Goal: Information Seeking & Learning: Check status

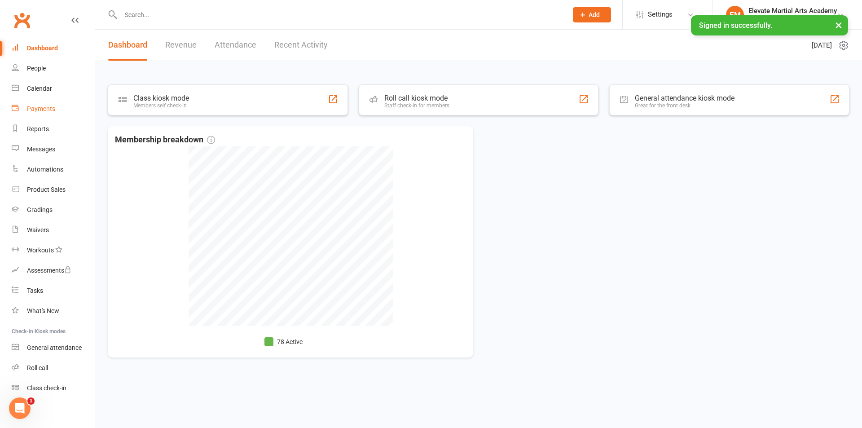
click at [44, 104] on link "Payments" at bounding box center [53, 109] width 83 height 20
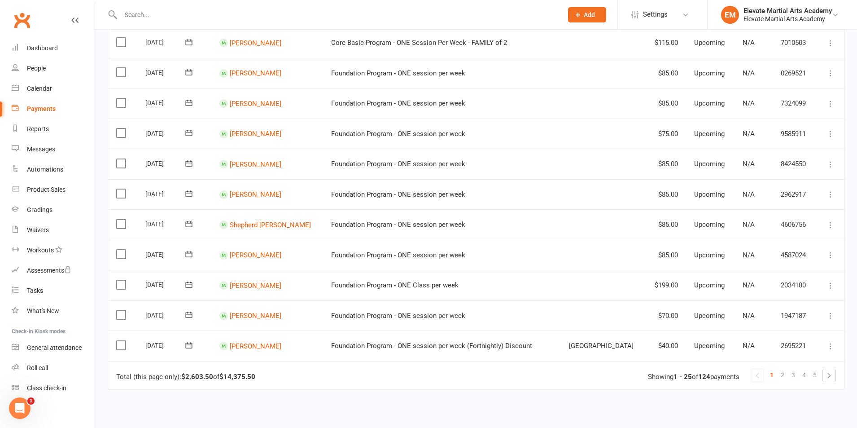
scroll to position [632, 0]
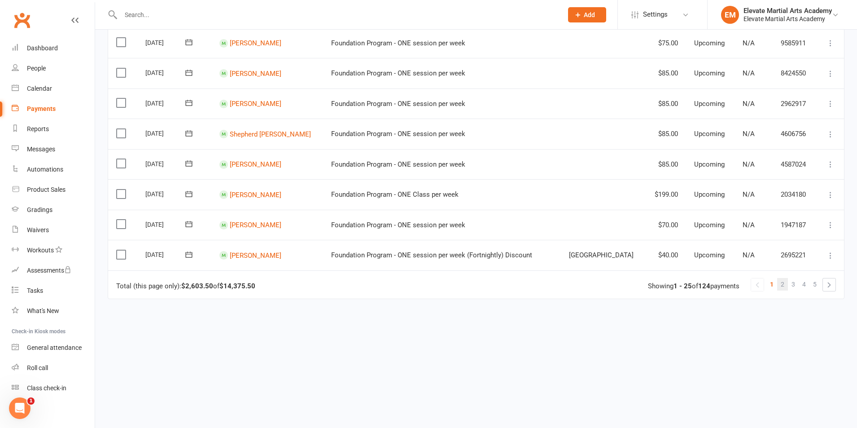
click at [783, 286] on span "2" at bounding box center [783, 284] width 4 height 13
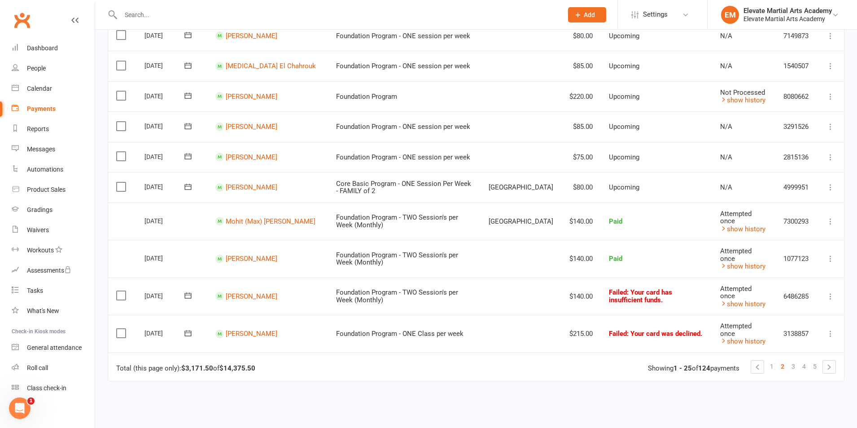
scroll to position [628, 0]
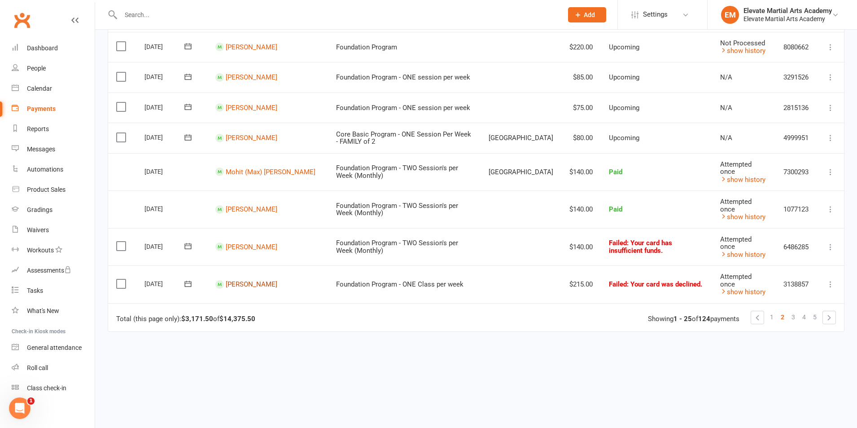
click at [249, 286] on link "[PERSON_NAME]" at bounding box center [252, 284] width 52 height 8
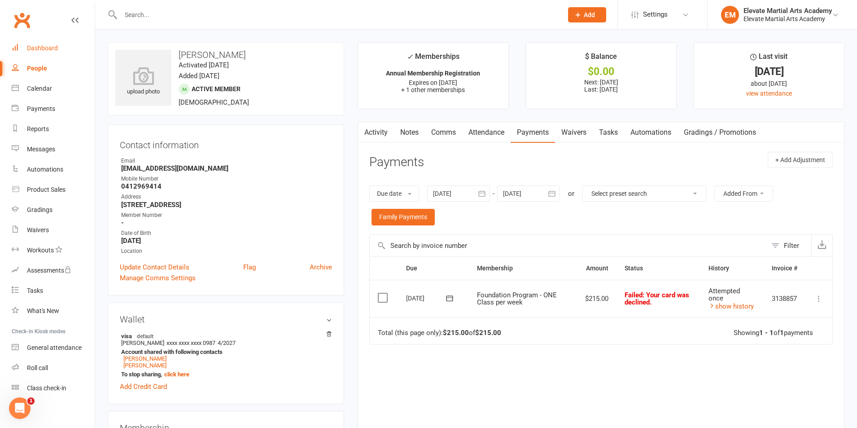
click at [46, 44] on div "Dashboard" at bounding box center [42, 47] width 31 height 7
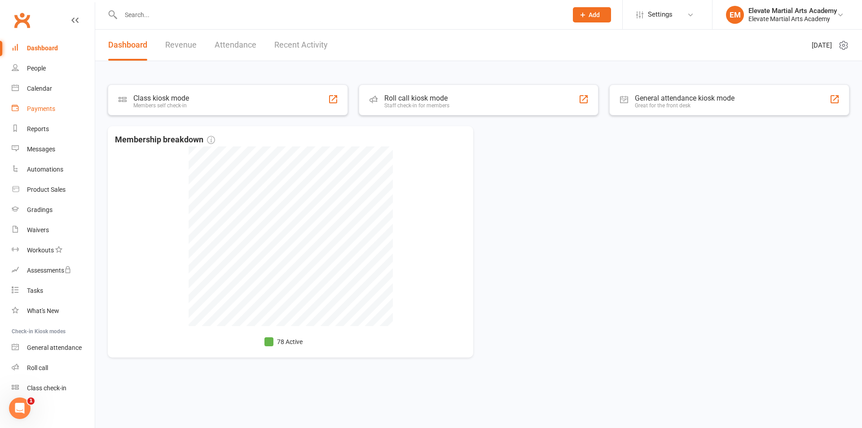
click at [53, 106] on div "Payments" at bounding box center [41, 108] width 28 height 7
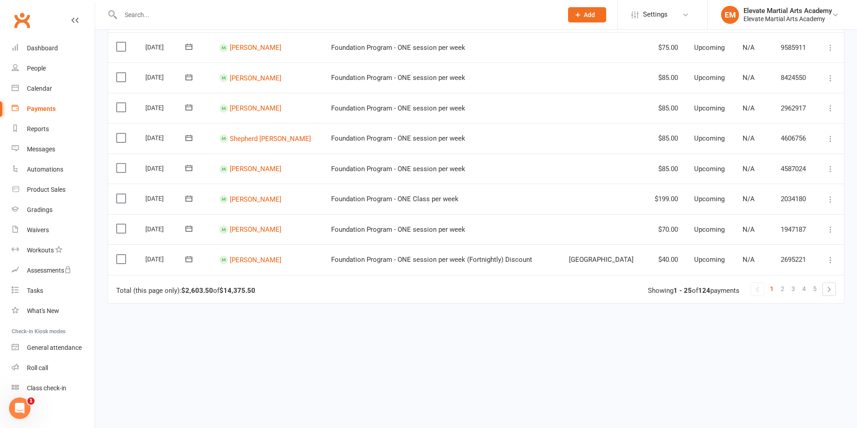
scroll to position [632, 0]
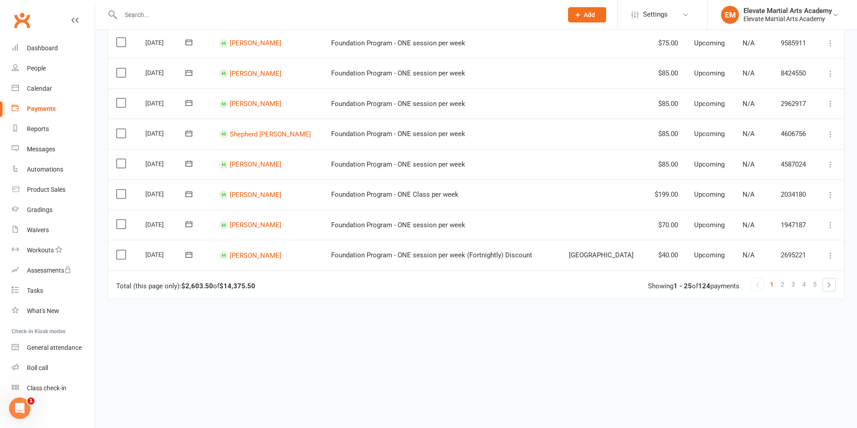
click at [782, 286] on span "2" at bounding box center [783, 284] width 4 height 13
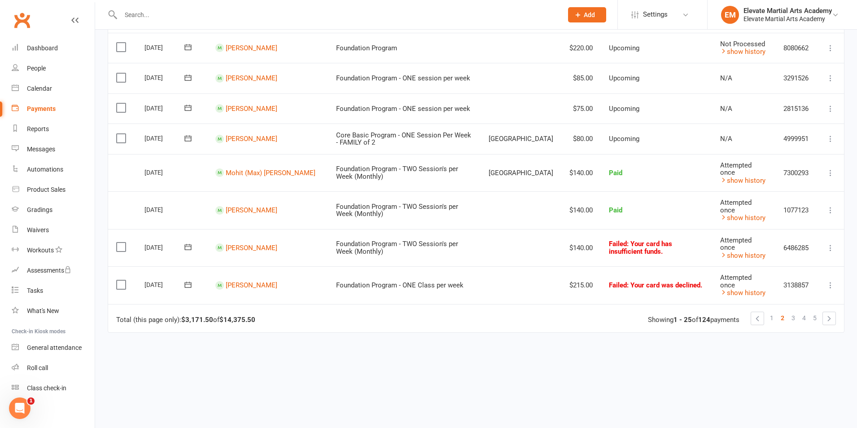
scroll to position [628, 0]
click at [792, 314] on span "3" at bounding box center [794, 317] width 4 height 13
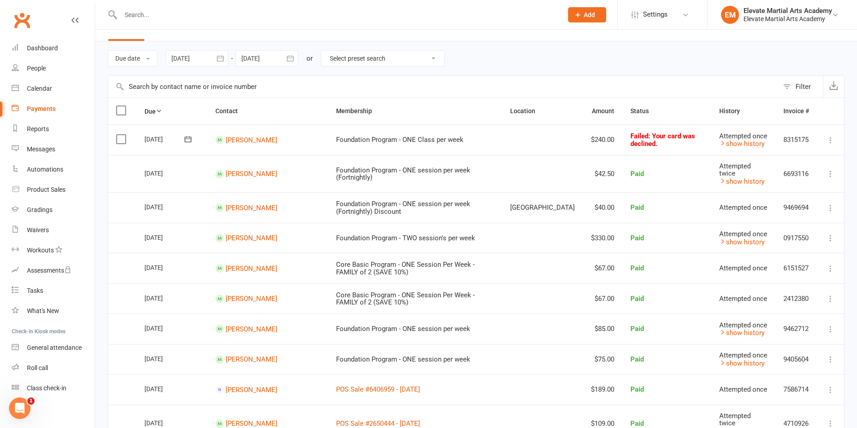
scroll to position [0, 0]
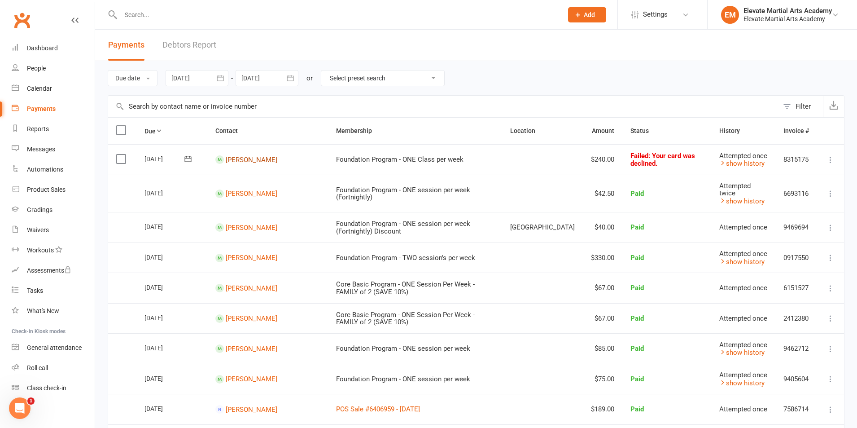
click at [250, 160] on link "[PERSON_NAME]" at bounding box center [252, 159] width 52 height 8
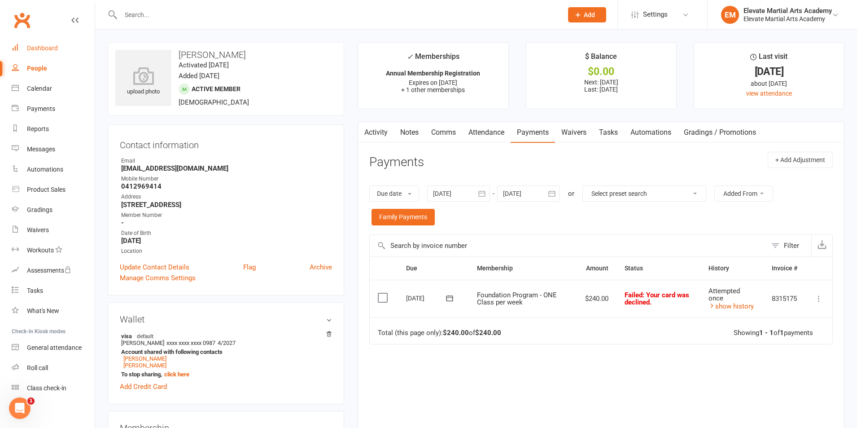
click at [51, 47] on div "Dashboard" at bounding box center [42, 47] width 31 height 7
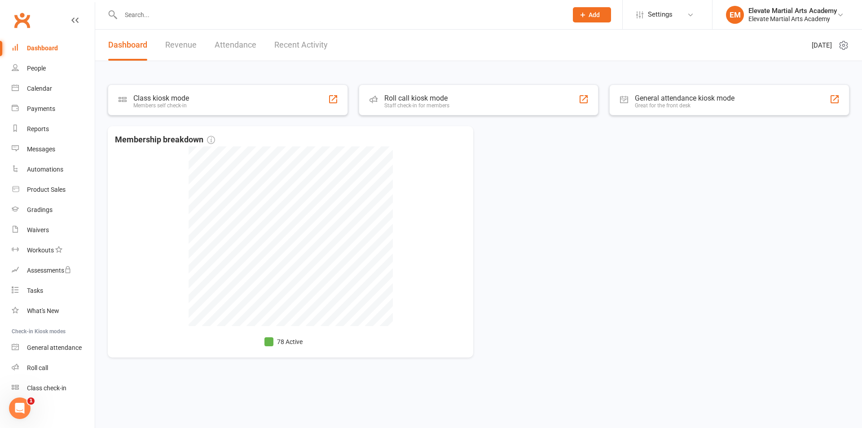
click at [290, 50] on link "Recent Activity" at bounding box center [300, 45] width 53 height 31
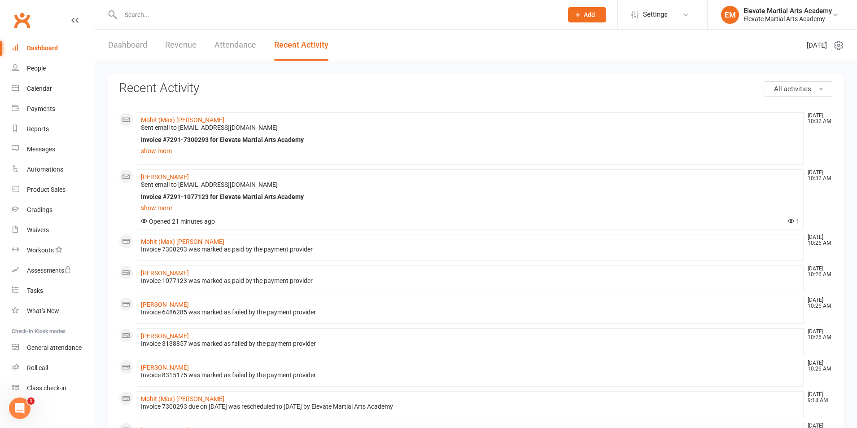
click at [43, 44] on div "Dashboard" at bounding box center [42, 47] width 31 height 7
